Goal: Information Seeking & Learning: Learn about a topic

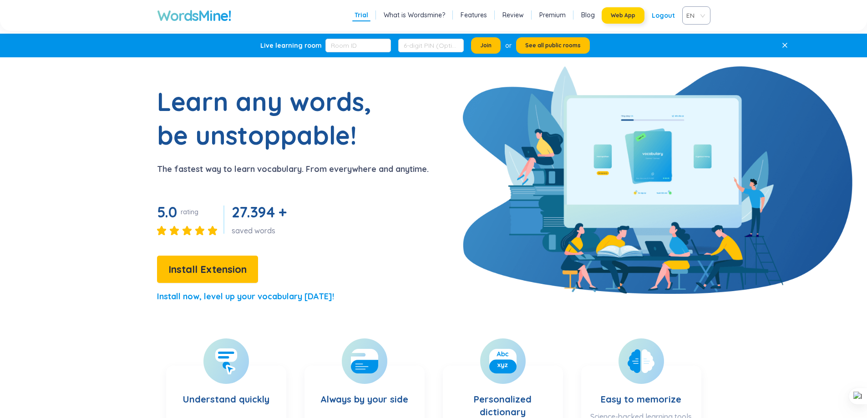
click at [618, 14] on span "Web App" at bounding box center [623, 15] width 25 height 7
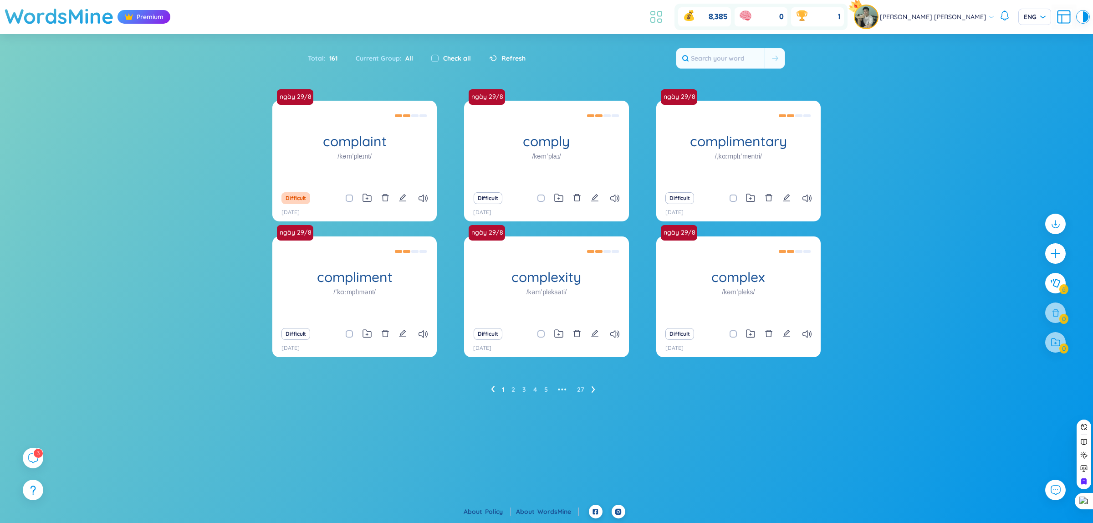
click at [664, 10] on icon at bounding box center [656, 17] width 16 height 16
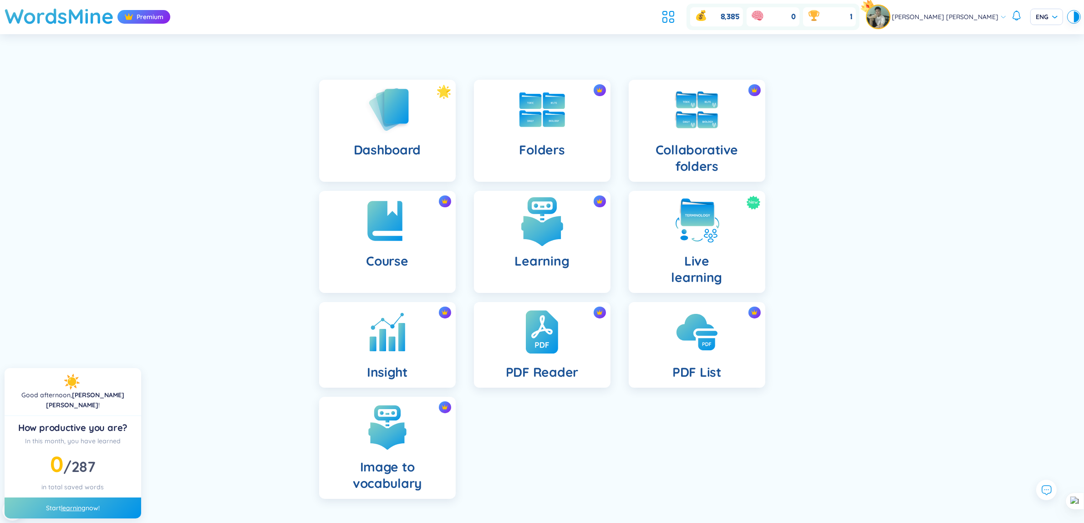
click at [542, 219] on img at bounding box center [542, 221] width 50 height 50
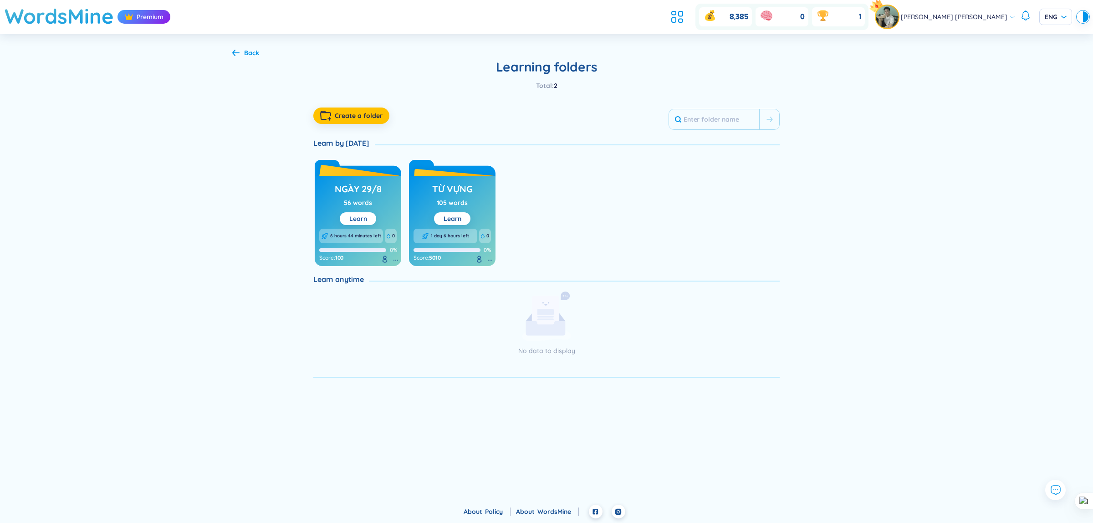
click at [361, 219] on link "Learn" at bounding box center [358, 218] width 18 height 8
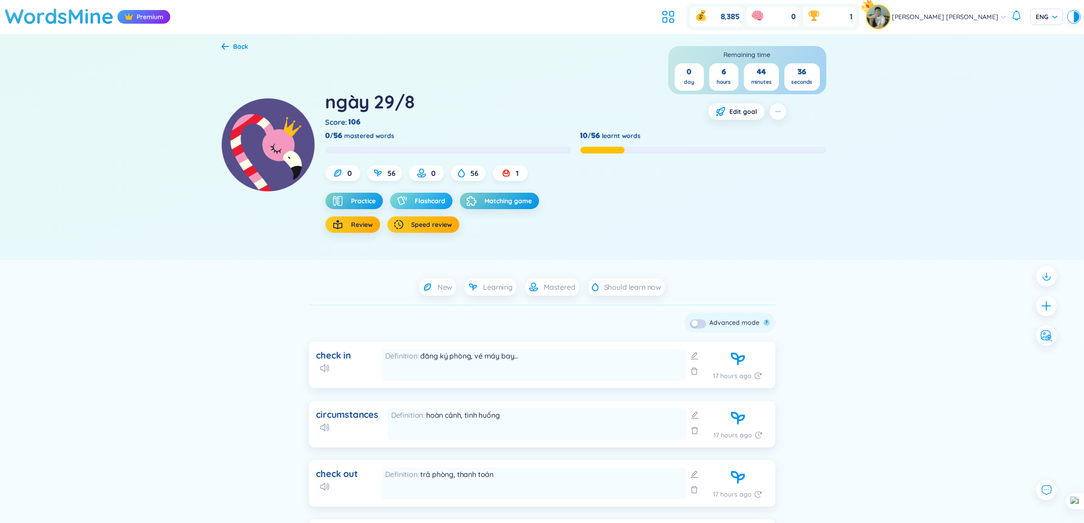
click at [413, 201] on button "Flashcard" at bounding box center [421, 201] width 62 height 16
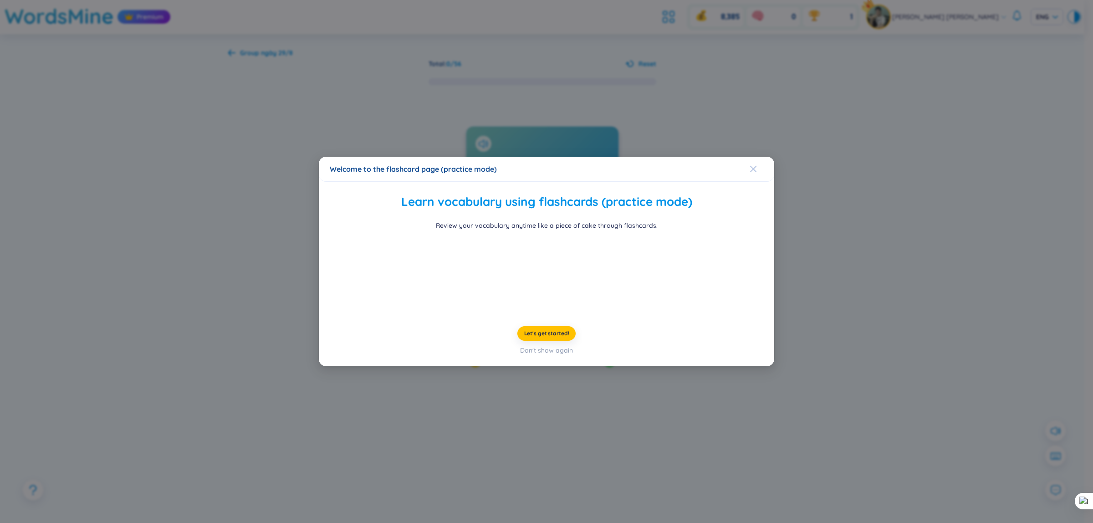
click at [752, 165] on icon "Close" at bounding box center [752, 168] width 7 height 7
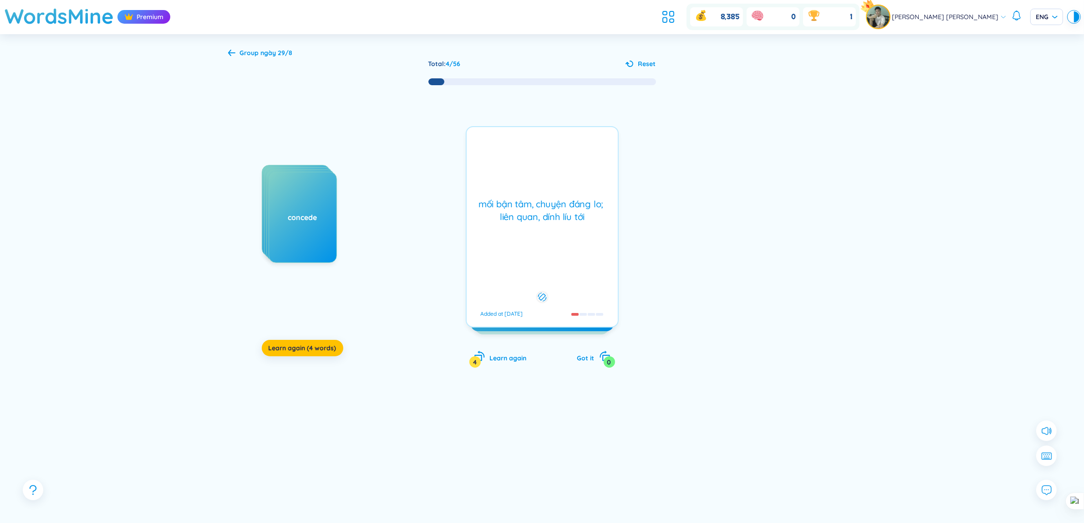
scroll to position [39, 0]
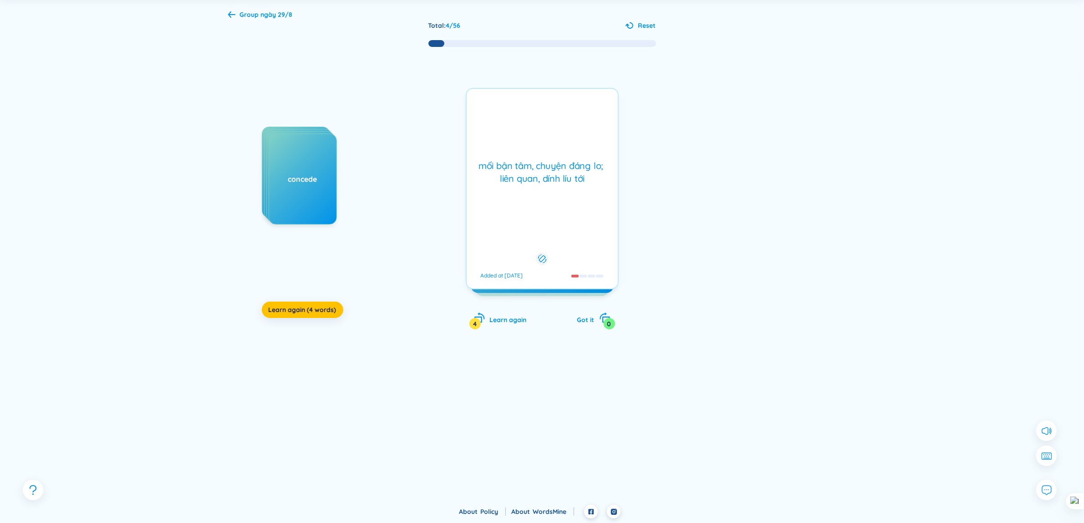
click at [752, 99] on div "comprehensive compromise compulsory concede Learn again (4 words) concern /kənˈ…" at bounding box center [542, 198] width 628 height 300
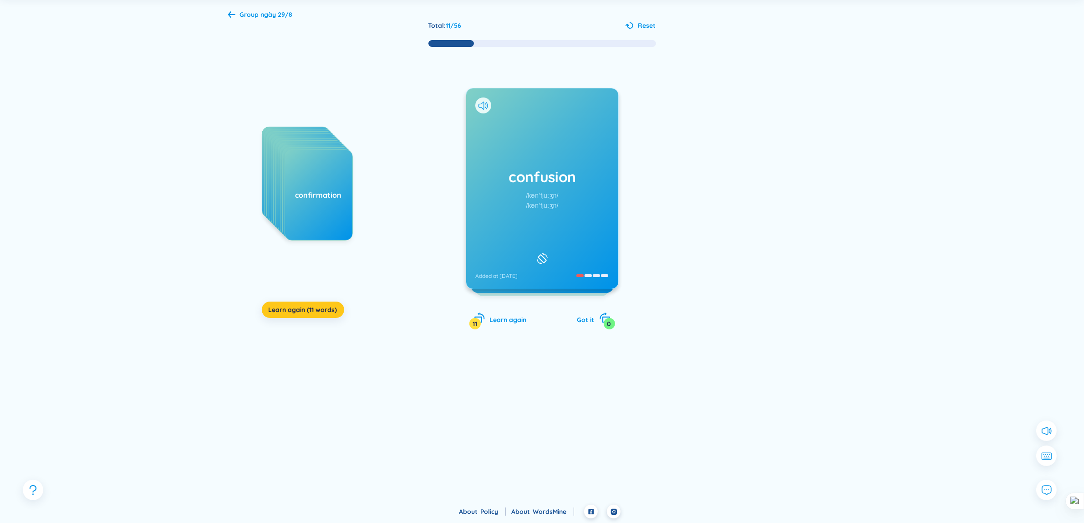
click at [310, 315] on button "Learn again (11 words)" at bounding box center [303, 309] width 82 height 16
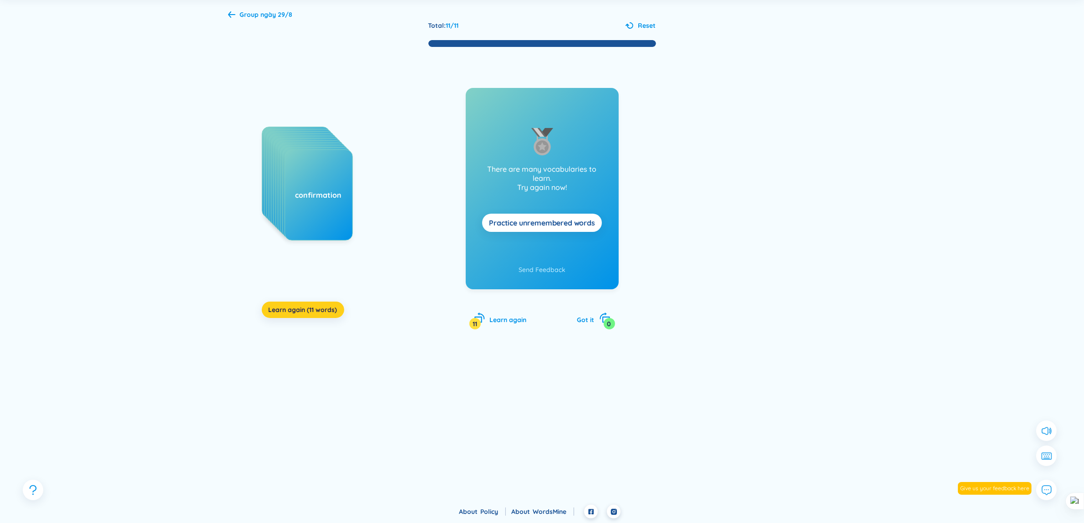
click at [317, 305] on span "Learn again (11 words)" at bounding box center [303, 309] width 69 height 9
click at [325, 315] on button "Learn again (11 words)" at bounding box center [303, 309] width 82 height 16
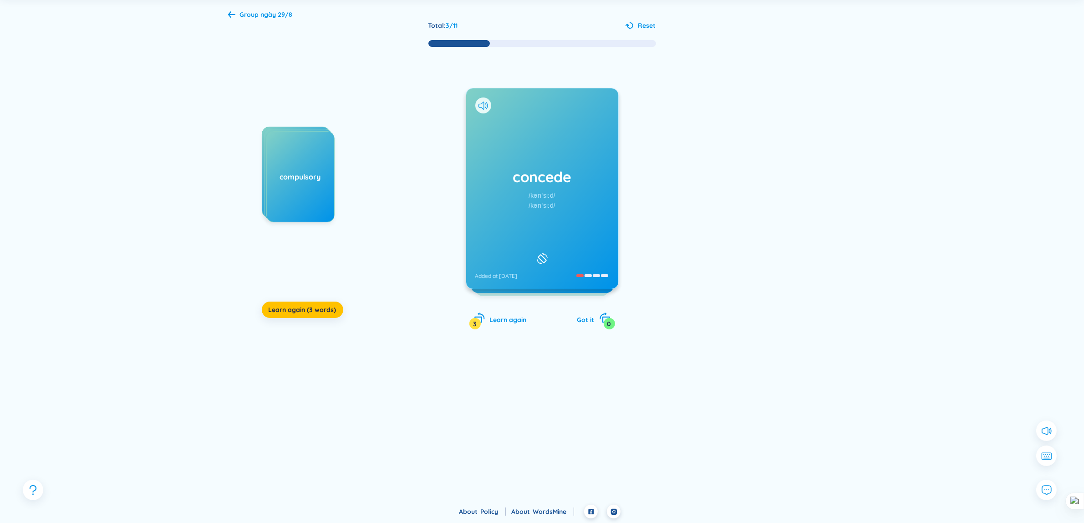
drag, startPoint x: 145, startPoint y: 0, endPoint x: 569, endPoint y: 203, distance: 470.4
click at [569, 203] on div "concede /kənˈsiːd/ /kənˈsiːd/ Added at [DATE]" at bounding box center [542, 188] width 152 height 200
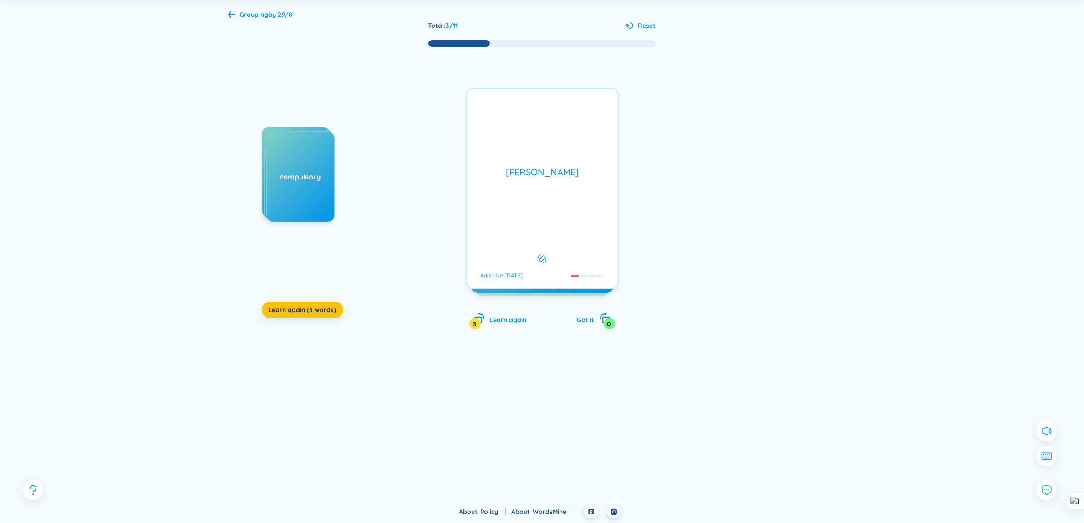
click at [539, 154] on div "[PERSON_NAME] Added at [DATE]" at bounding box center [542, 188] width 153 height 201
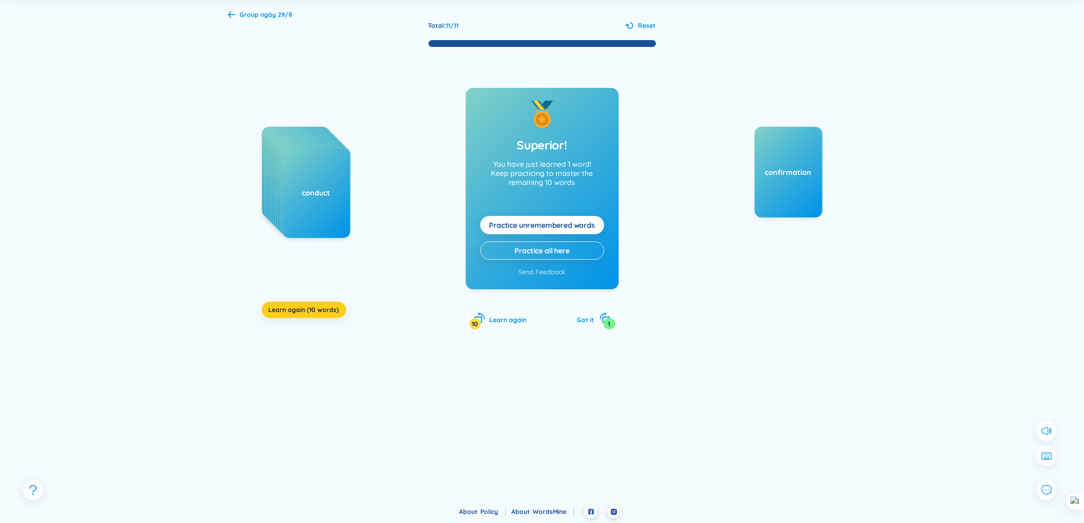
click at [271, 310] on span "Learn again (10 words)" at bounding box center [304, 309] width 71 height 9
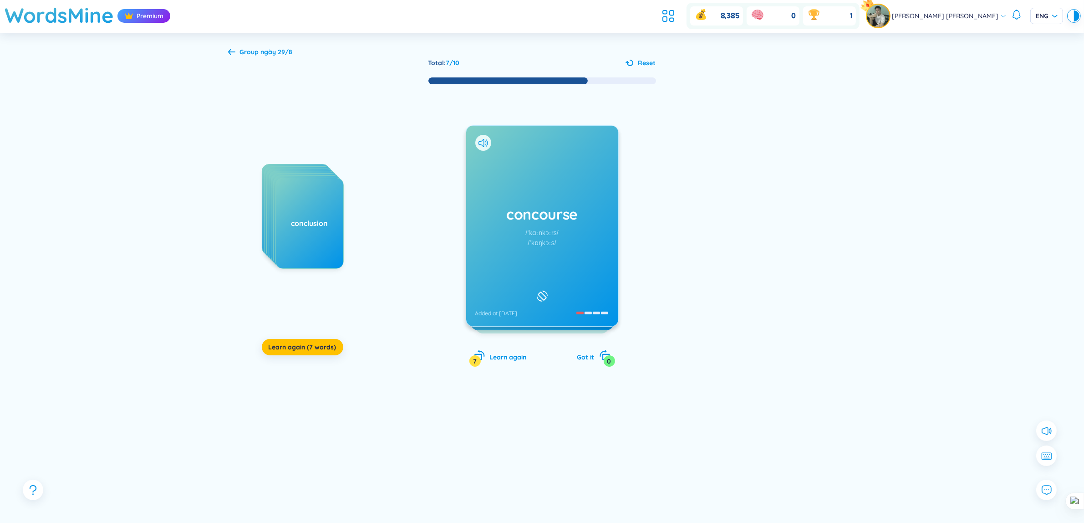
scroll to position [0, 0]
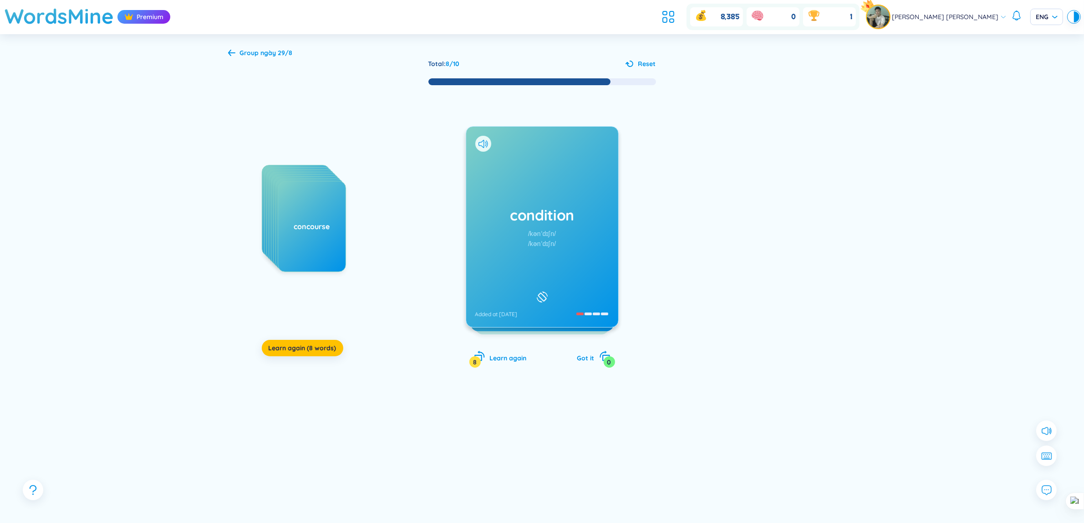
drag, startPoint x: 461, startPoint y: 168, endPoint x: 599, endPoint y: 239, distance: 154.5
click at [599, 240] on div "comprehensive compromise compulsory concede concern conclude conclusion concour…" at bounding box center [542, 236] width 628 height 300
drag, startPoint x: 650, startPoint y: 255, endPoint x: 449, endPoint y: 205, distance: 206.4
click at [449, 205] on div "comprehensive compromise compulsory concede concern conclude conclusion concour…" at bounding box center [542, 236] width 628 height 300
drag, startPoint x: 415, startPoint y: 182, endPoint x: 725, endPoint y: 288, distance: 327.2
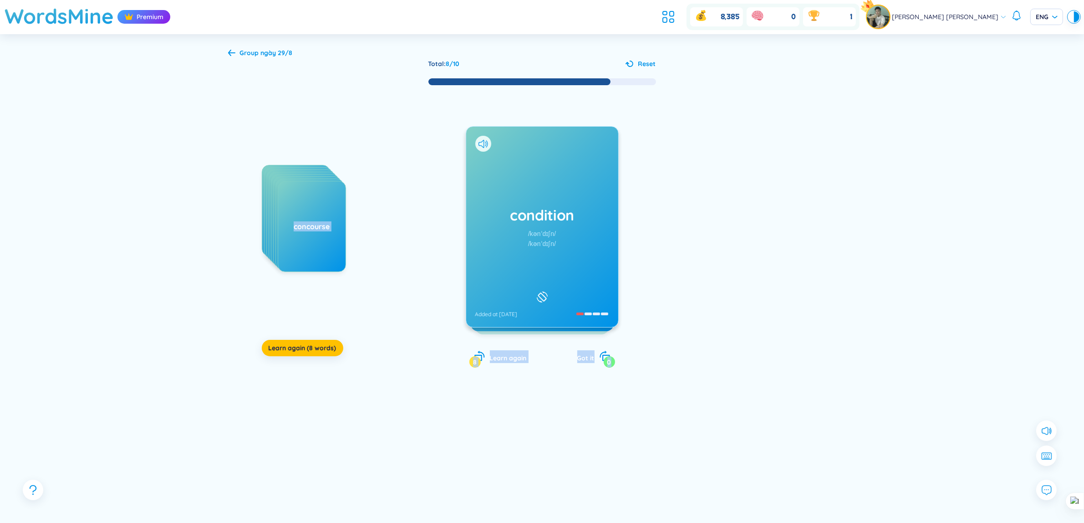
click at [725, 288] on div "comprehensive compromise compulsory concede concern conclude conclusion concour…" at bounding box center [542, 236] width 628 height 300
click at [716, 368] on div "comprehensive compromise compulsory concede concern conclude conclusion concour…" at bounding box center [542, 236] width 628 height 300
drag, startPoint x: 668, startPoint y: 273, endPoint x: 492, endPoint y: 178, distance: 200.4
click at [492, 178] on div "comprehensive compromise compulsory concede concern conclude conclusion concour…" at bounding box center [542, 236] width 628 height 300
click at [861, 297] on div "Group ngày 29/8 Total : 8 / 10 Reset comprehensive compromise compulsory conced…" at bounding box center [542, 288] width 656 height 509
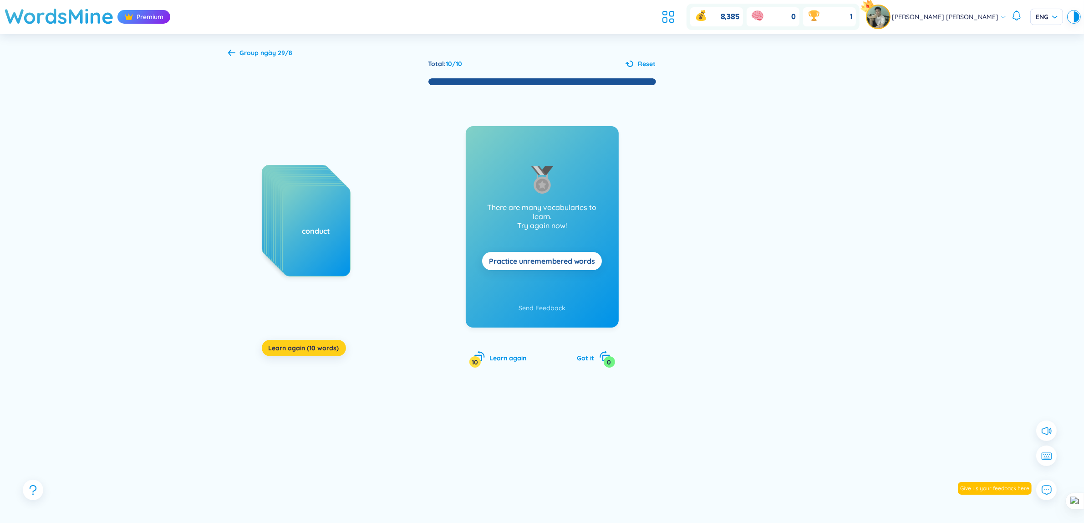
click at [308, 351] on span "Learn again (10 words)" at bounding box center [304, 347] width 71 height 9
